Goal: Task Accomplishment & Management: Manage account settings

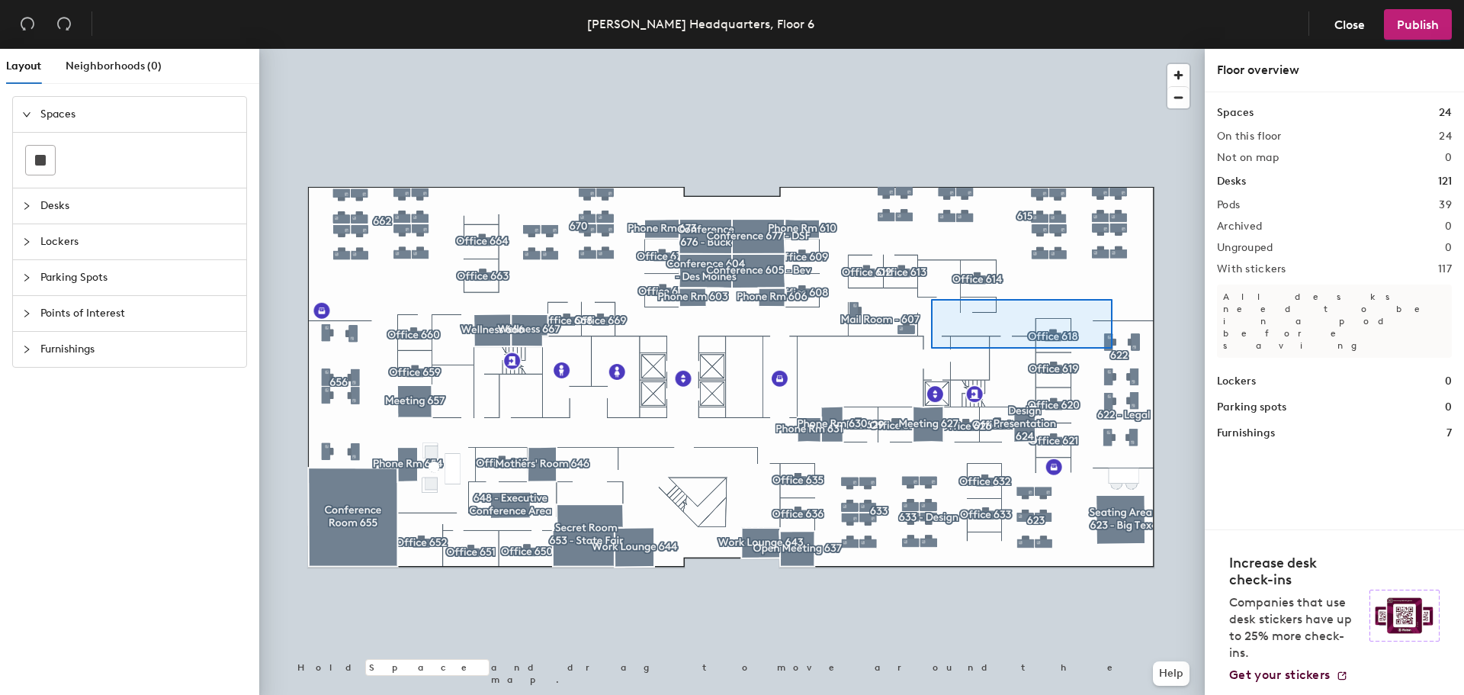
click at [931, 49] on div at bounding box center [732, 49] width 946 height 0
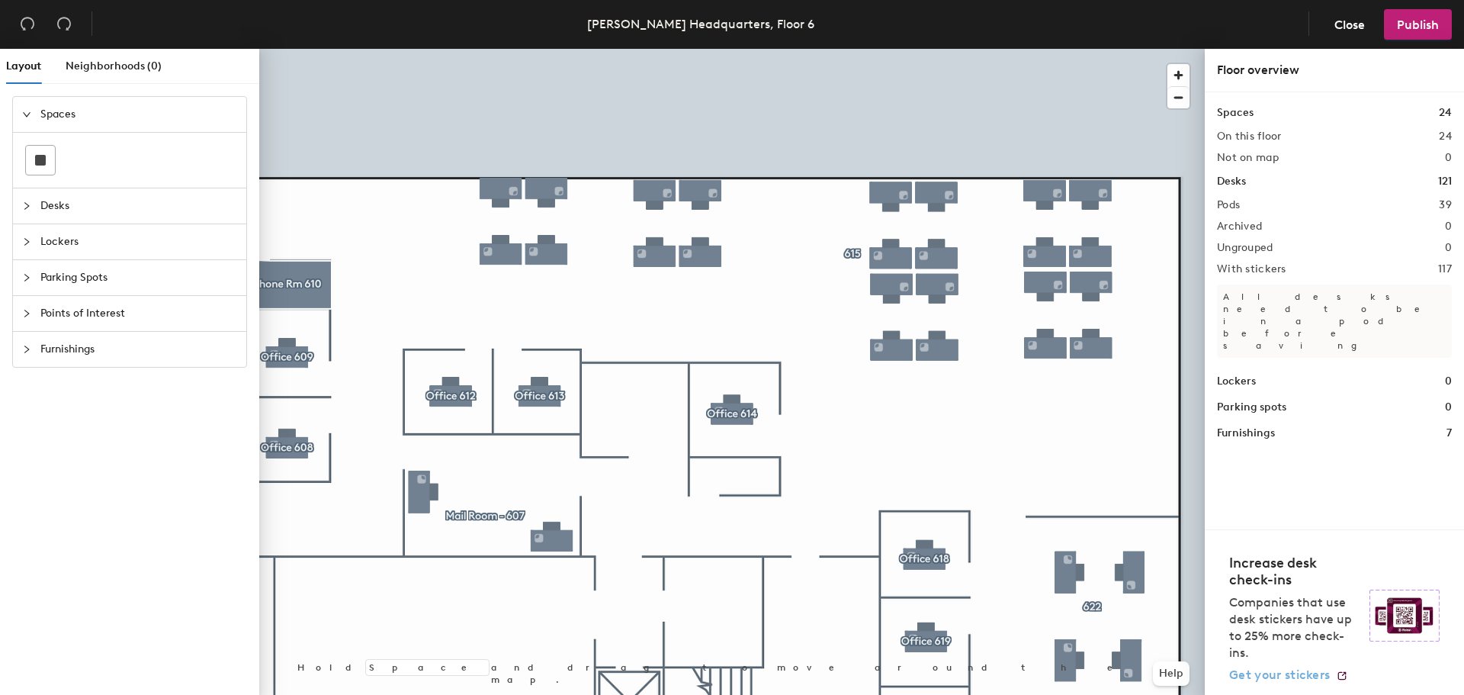
click at [1310, 677] on span "Get your stickers" at bounding box center [1280, 674] width 101 height 14
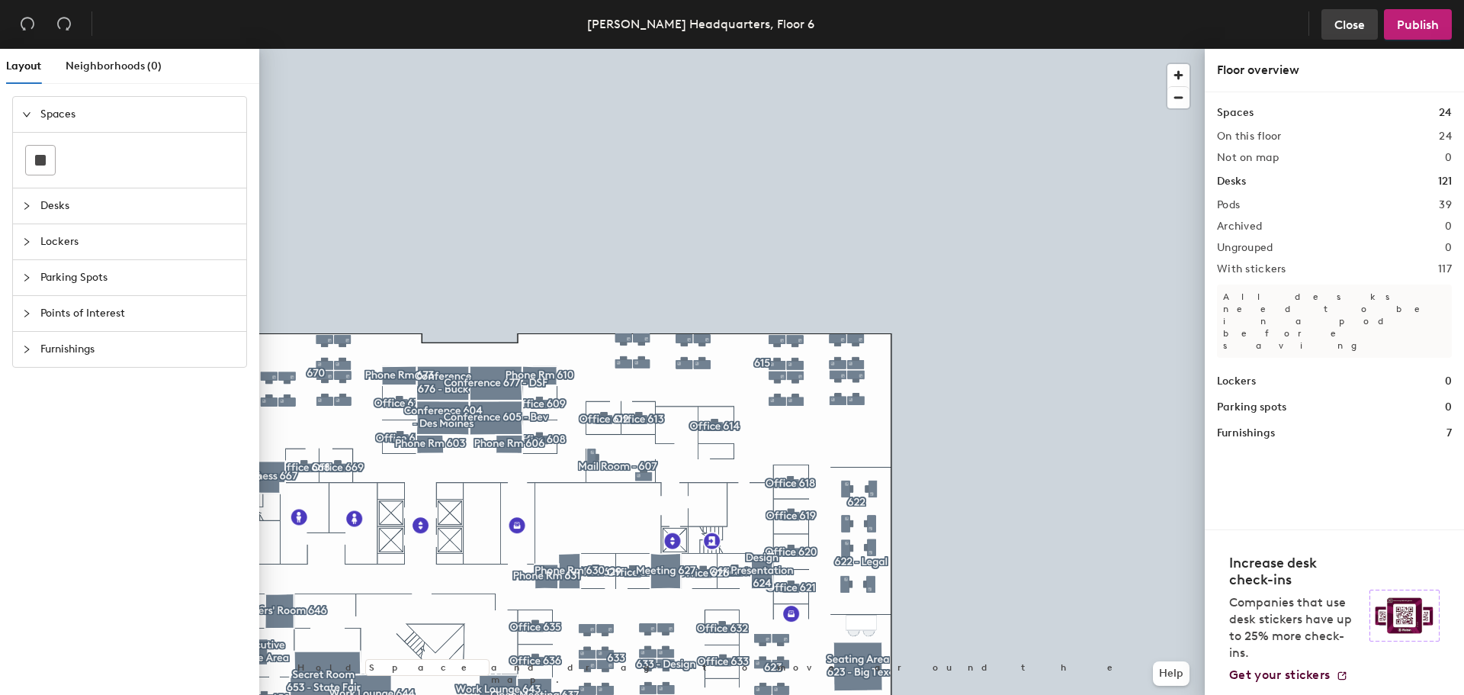
click at [1339, 22] on span "Close" at bounding box center [1350, 25] width 31 height 14
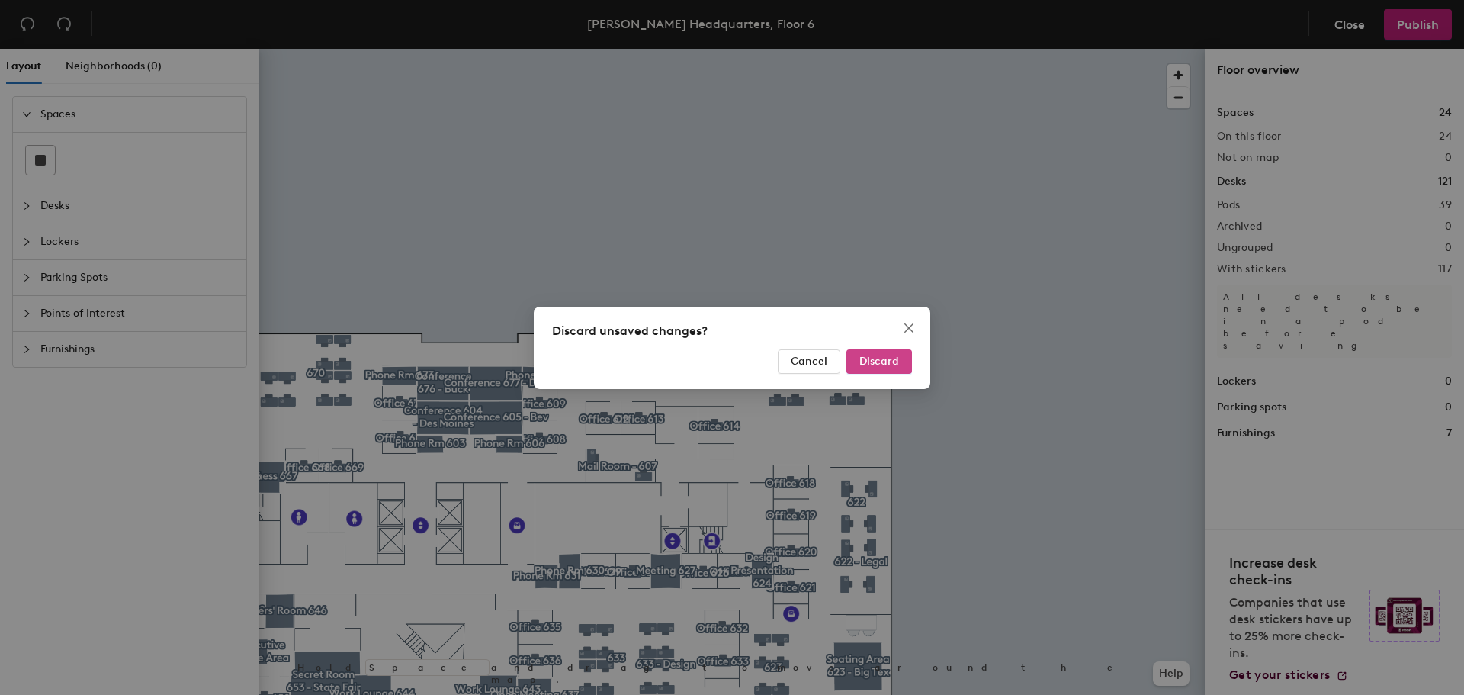
click at [893, 362] on span "Discard" at bounding box center [880, 361] width 40 height 13
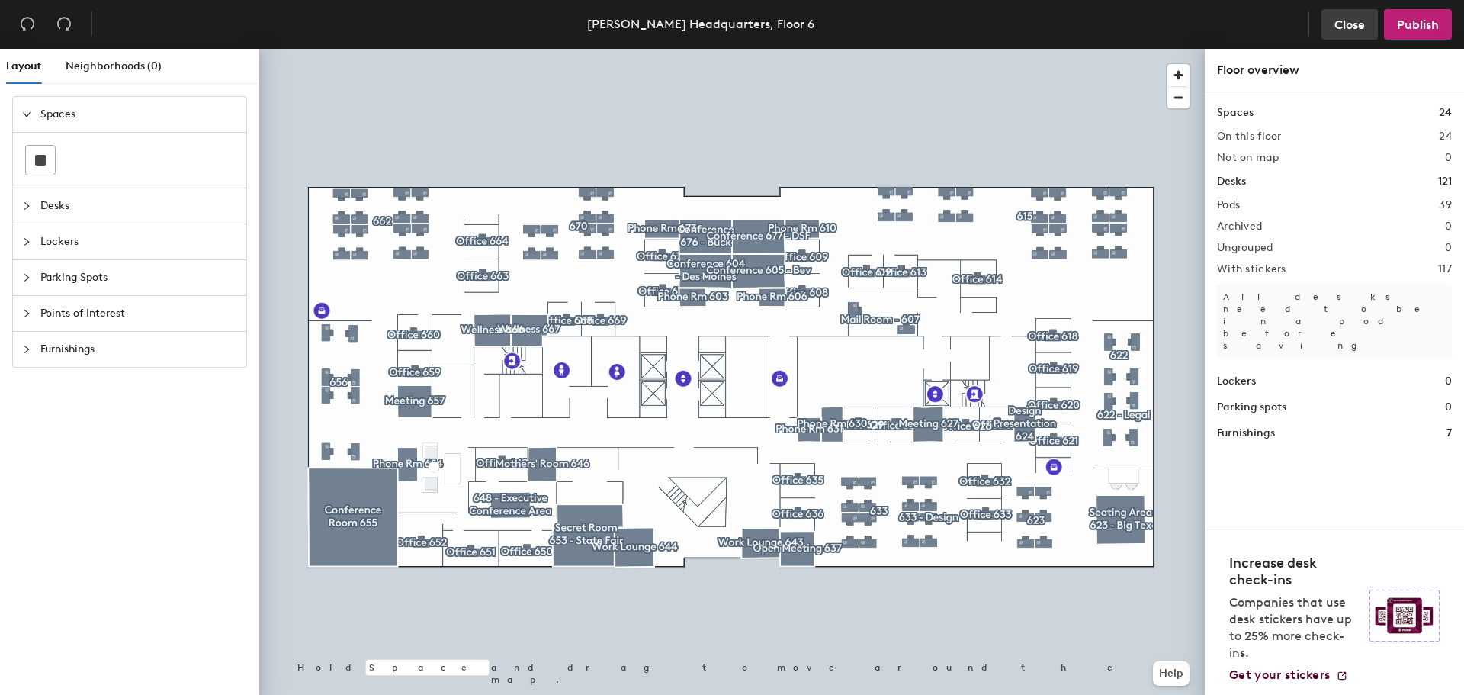
click at [1353, 25] on span "Close" at bounding box center [1350, 25] width 31 height 14
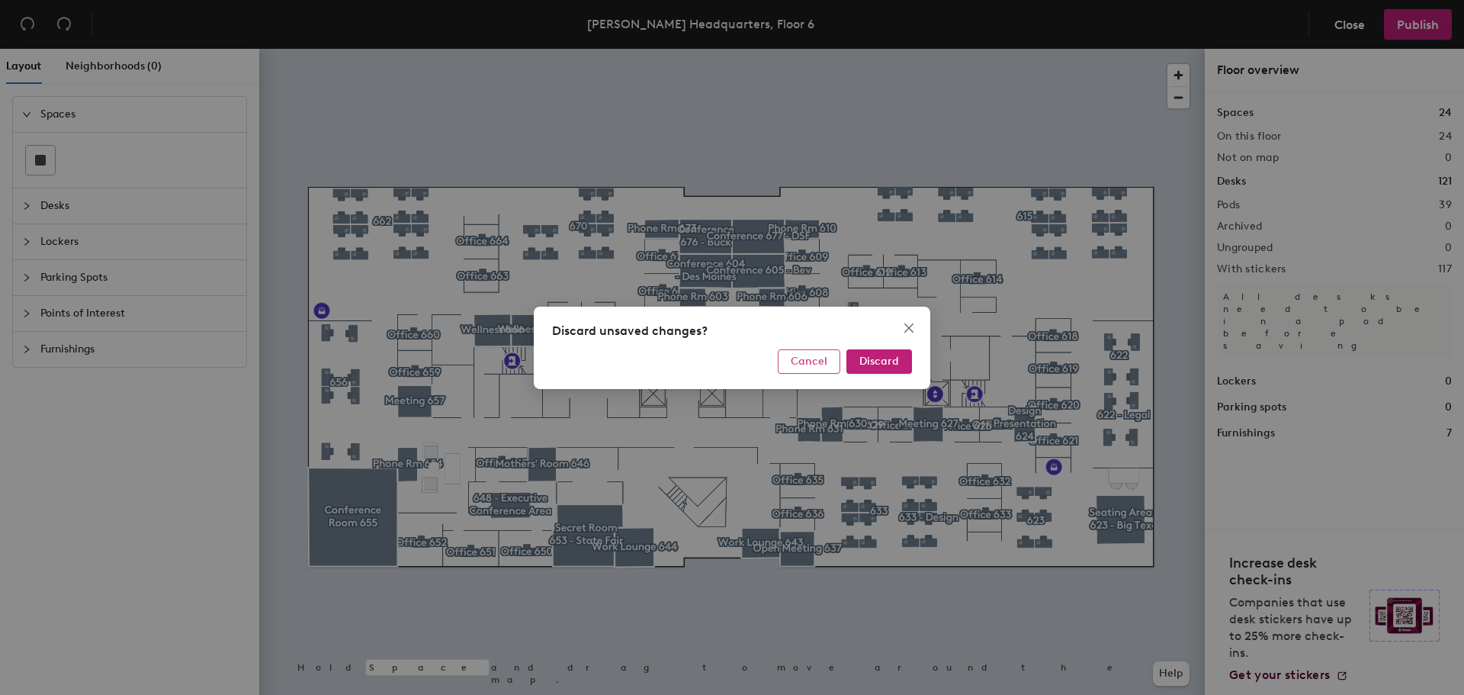
click at [802, 359] on span "Cancel" at bounding box center [809, 361] width 37 height 13
